Goal: Navigation & Orientation: Find specific page/section

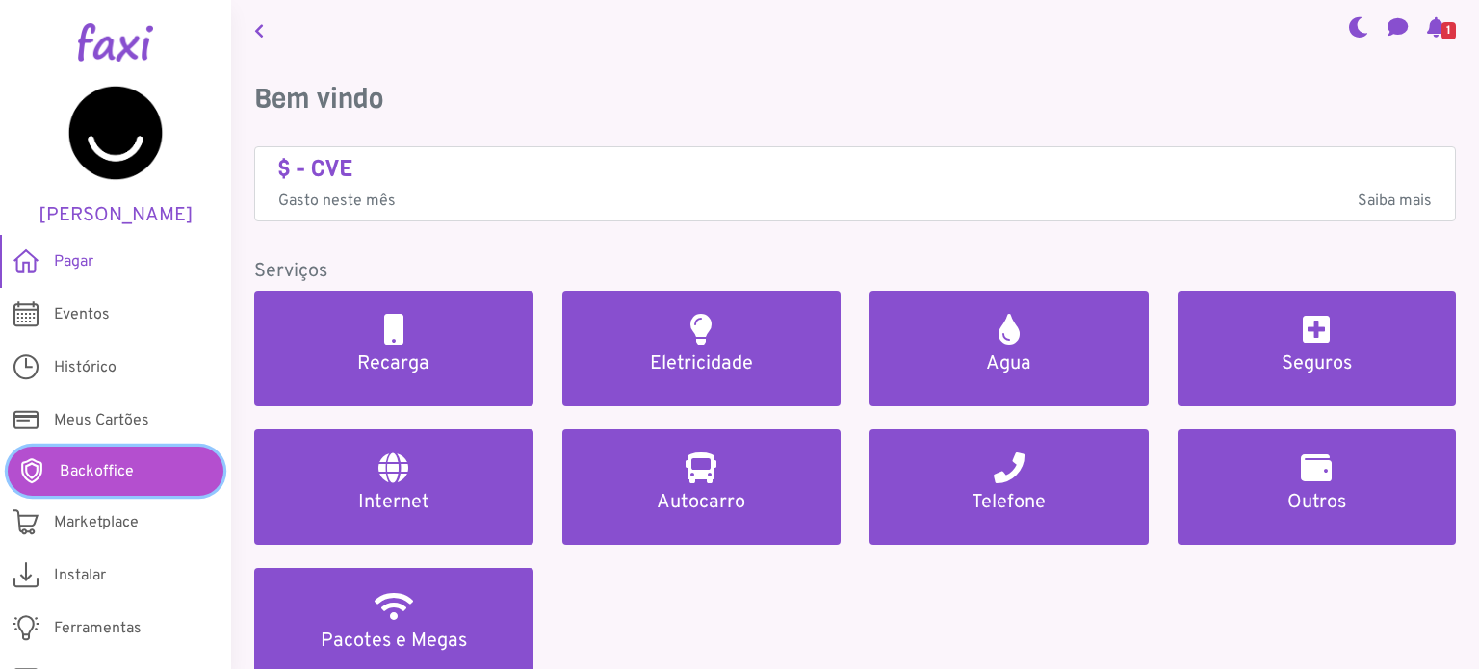
click at [104, 473] on span "Backoffice" at bounding box center [97, 471] width 74 height 23
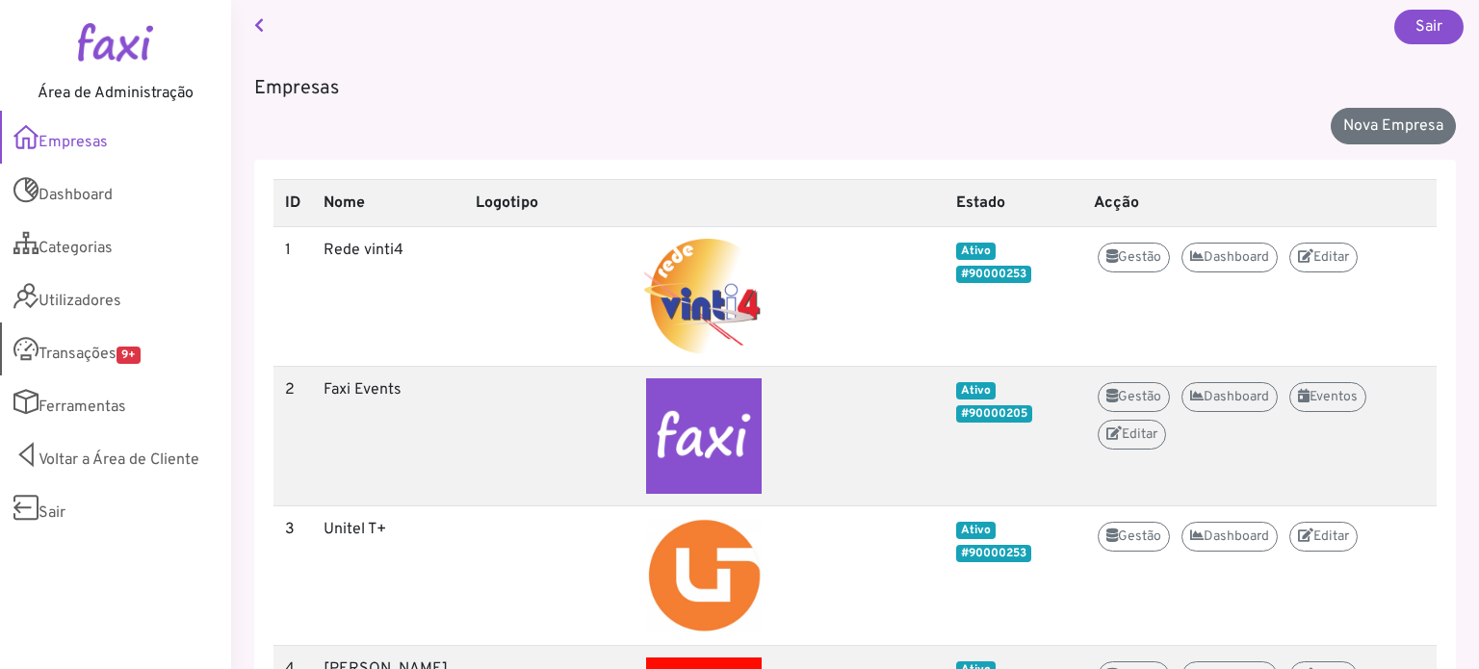
click at [77, 348] on link "Transações 9+" at bounding box center [115, 349] width 231 height 53
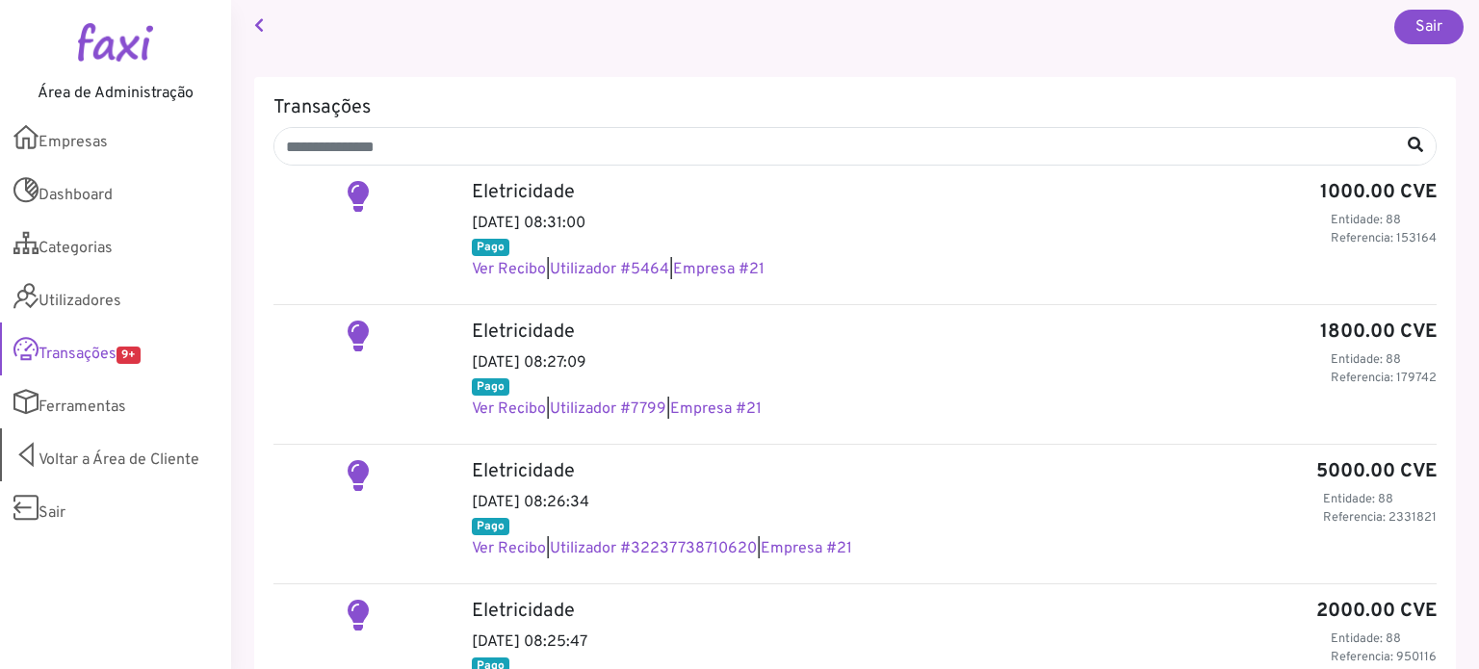
click at [161, 464] on link "Voltar a Área de Cliente" at bounding box center [115, 455] width 231 height 53
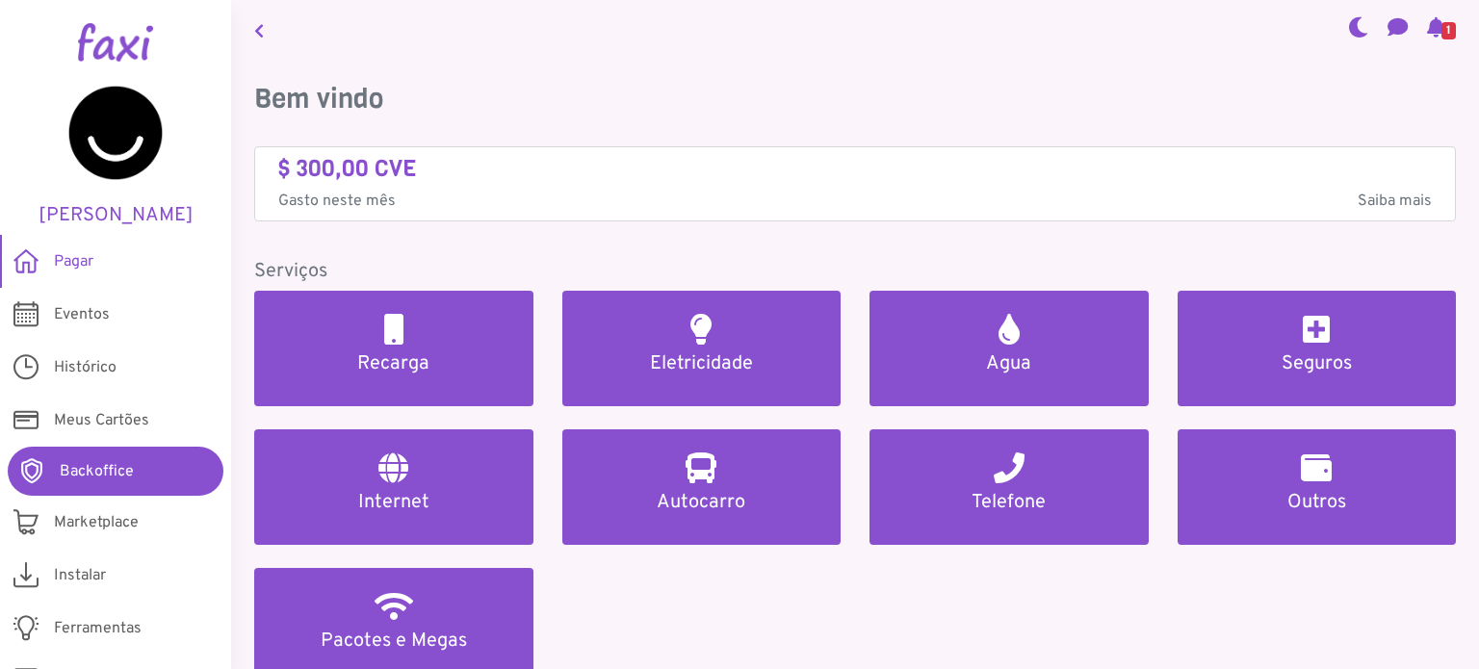
click at [1353, 40] on link at bounding box center [1359, 29] width 36 height 65
